Goal: Register for event/course

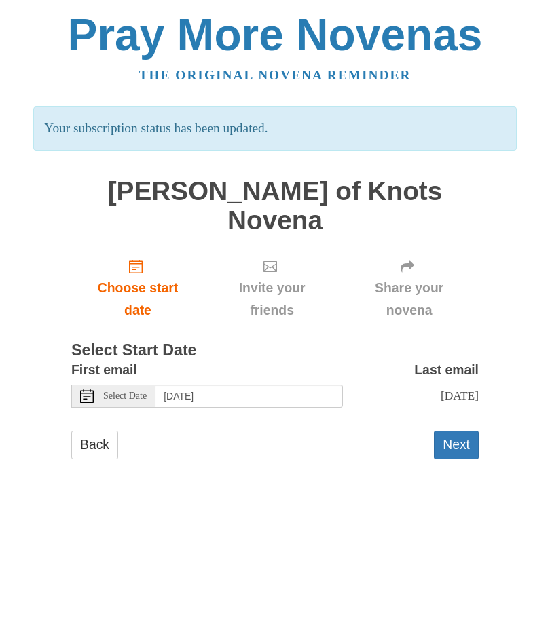
click at [459, 431] on button "Next" at bounding box center [456, 445] width 45 height 28
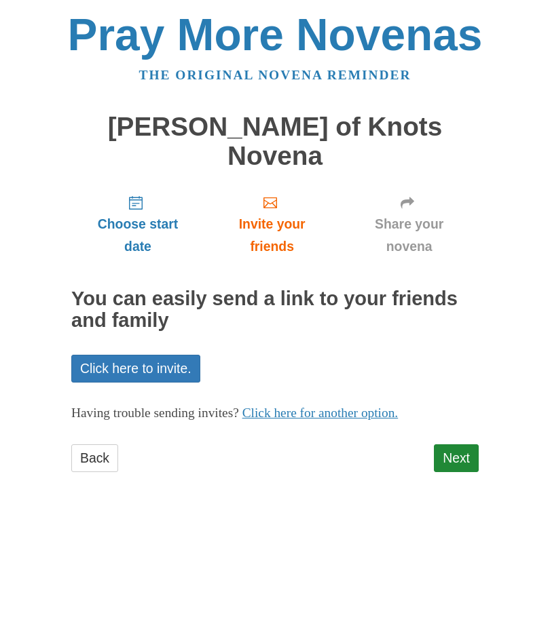
click at [451, 445] on link "Next" at bounding box center [456, 459] width 45 height 28
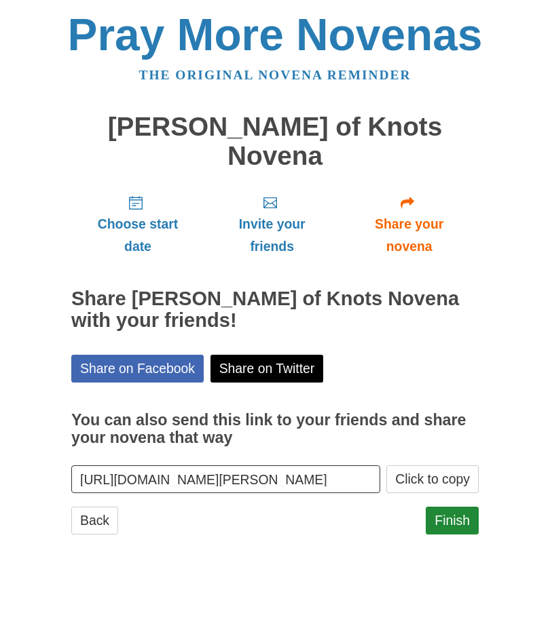
click at [454, 507] on link "Finish" at bounding box center [452, 521] width 53 height 28
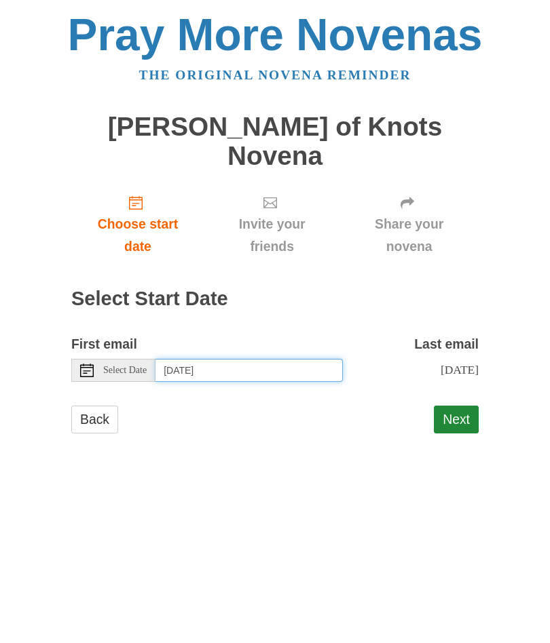
click at [198, 359] on input "[DATE]" at bounding box center [248, 370] width 187 height 23
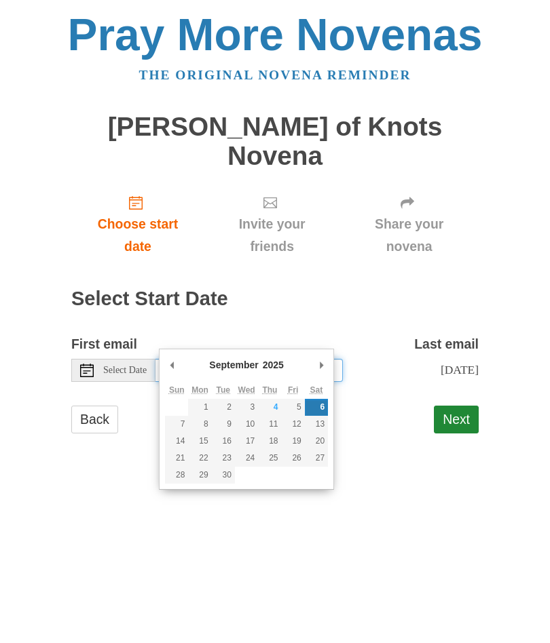
type input "Thursday, September 4th"
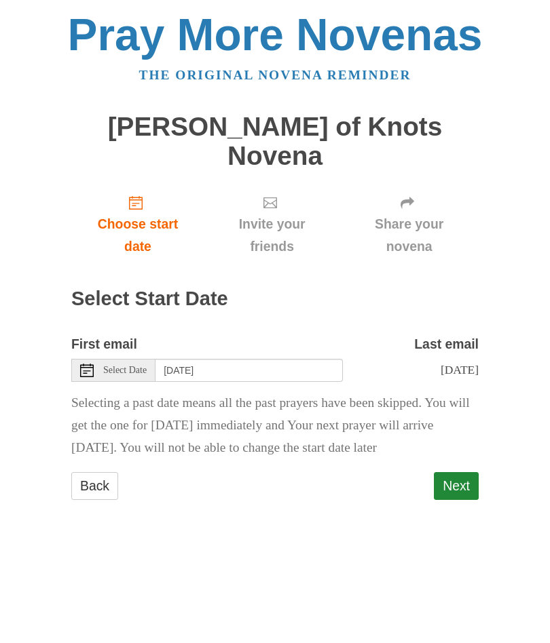
click at [451, 472] on button "Next" at bounding box center [456, 486] width 45 height 28
